Goal: Transaction & Acquisition: Purchase product/service

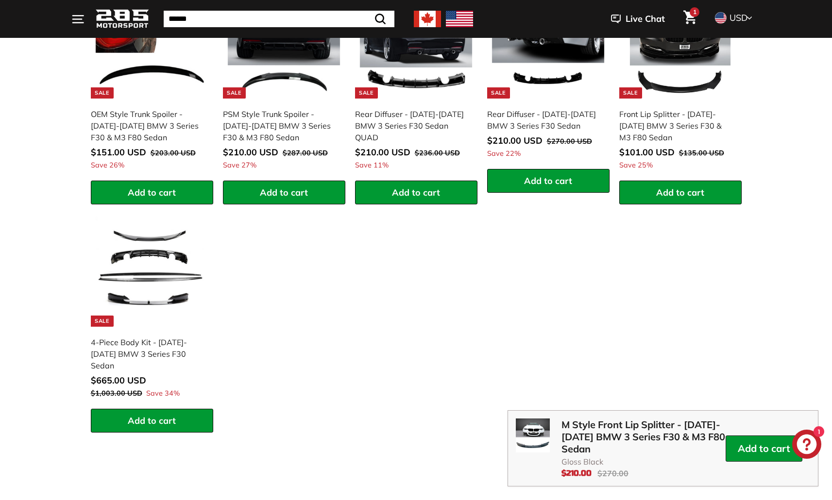
scroll to position [1500, 0]
